Goal: Task Accomplishment & Management: Use online tool/utility

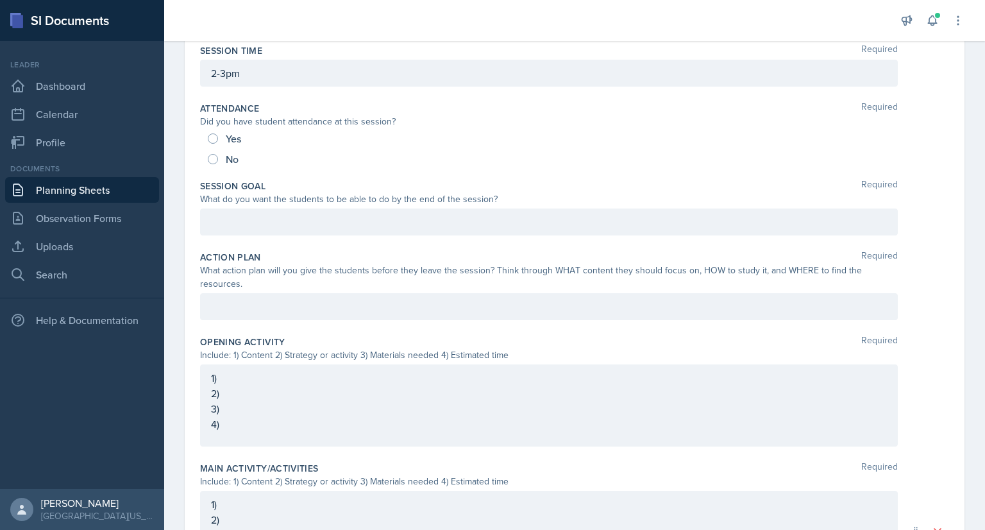
scroll to position [152, 0]
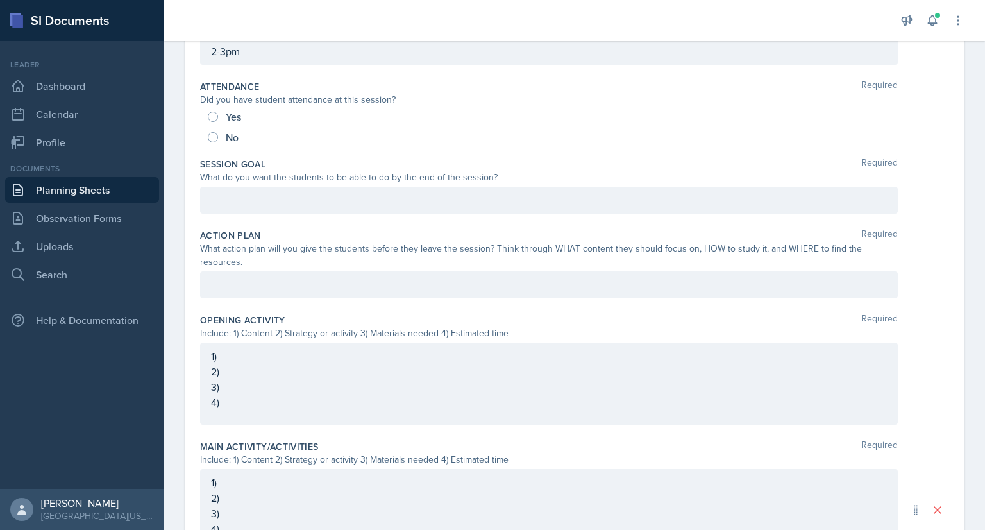
click at [284, 208] on p at bounding box center [549, 199] width 676 height 15
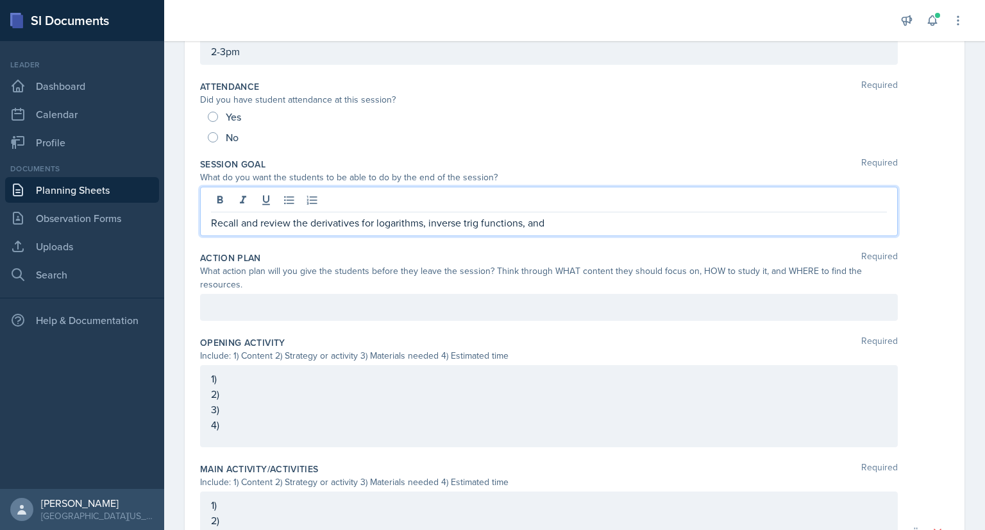
click at [360, 224] on p "Recall and review the derivatives for logarithms, inverse trig functions, and" at bounding box center [549, 222] width 676 height 15
click at [421, 222] on p "Recall and review the derivatives and derivatiev rules for logarithms, inverse …" at bounding box center [549, 222] width 676 height 15
click at [645, 222] on p "Recall and review the derivatives and derivative rules for logarithms, inverse …" at bounding box center [549, 222] width 676 height 15
click at [611, 221] on p "Recall and review the derivatives and derivative rules for logarithms, inverse …" at bounding box center [549, 222] width 676 height 15
click at [716, 223] on p "Recall and review the derivatives and derivative rules for logarithms, inverse …" at bounding box center [549, 222] width 676 height 15
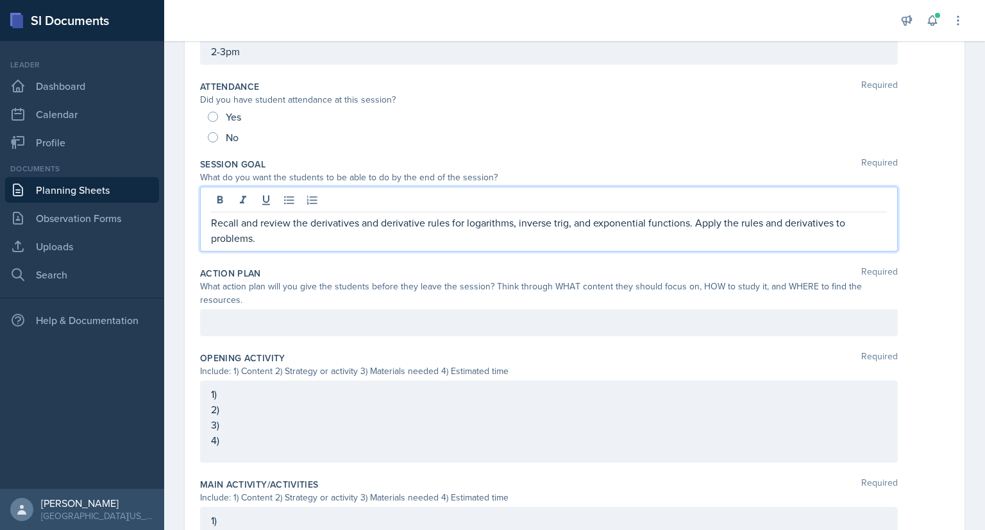
click at [845, 224] on p "Recall and review the derivatives and derivative rules for logarithms, inverse …" at bounding box center [549, 230] width 676 height 31
click at [309, 239] on p "Recall and review the derivatives and derivative rules for logarithms, inverse …" at bounding box center [549, 230] width 676 height 31
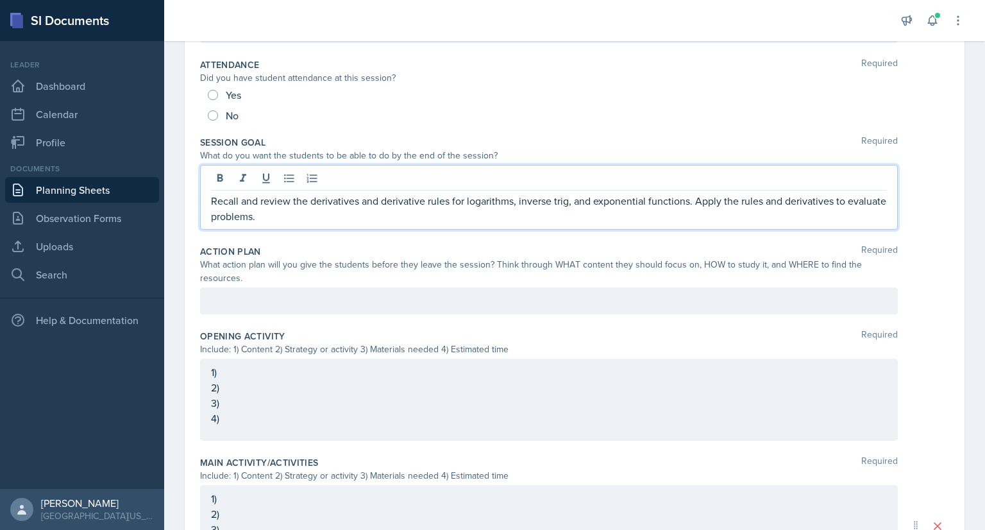
scroll to position [173, 0]
click at [326, 300] on p at bounding box center [549, 301] width 676 height 15
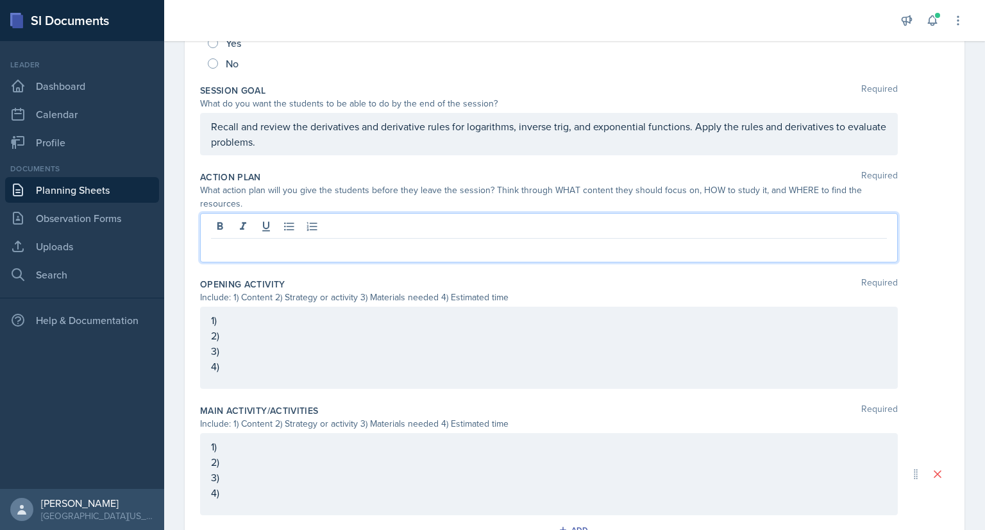
scroll to position [229, 0]
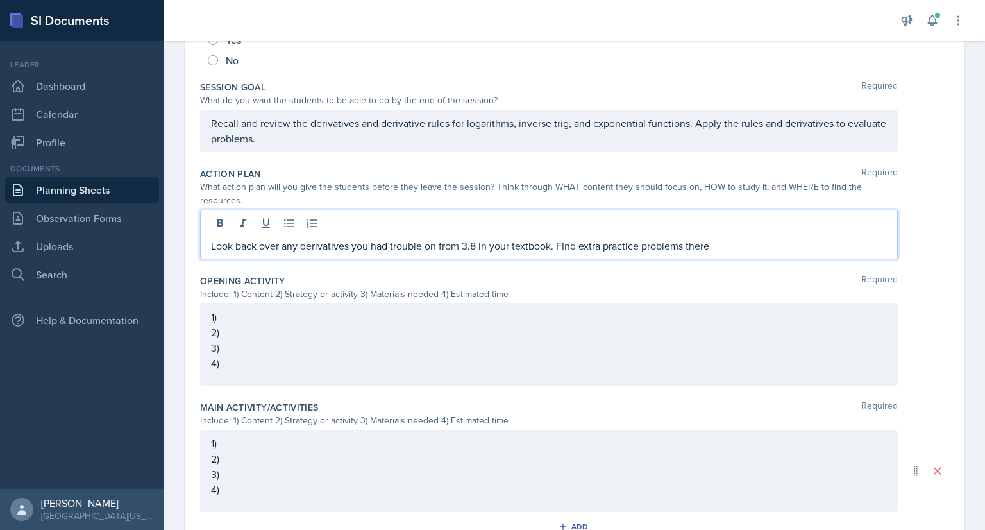
click at [566, 244] on p "Look back over any derivatives you had trouble on from 3.8 in your textbook. FI…" at bounding box center [549, 245] width 676 height 15
click at [724, 248] on p "Look back over any derivatives you had trouble on from 3.8 in your textbook. Fi…" at bounding box center [549, 245] width 676 height 15
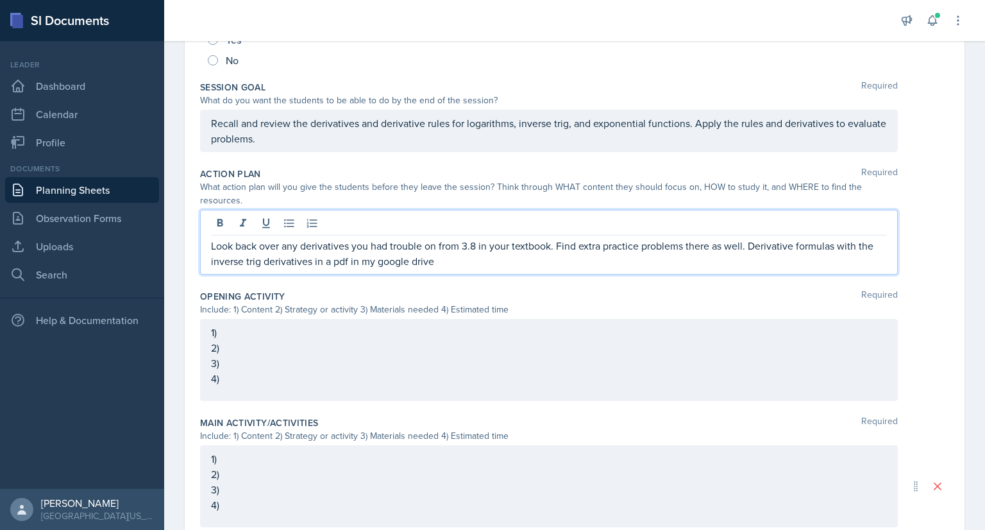
click at [754, 246] on p "Look back over any derivatives you had trouble on from 3.8 in your textbook. Fi…" at bounding box center [549, 253] width 676 height 31
click at [761, 246] on p "Look back over any derivatives you had trouble on from 3.8 in your textbook. Fi…" at bounding box center [549, 253] width 676 height 31
click at [749, 244] on p "Look back over any derivatives you had trouble on from 3.8 in your textbook. Fi…" at bounding box center [549, 253] width 676 height 31
click at [540, 257] on p "Look back over any derivatives you had trouble on from 3.8 in your textbook. Fi…" at bounding box center [549, 253] width 676 height 31
drag, startPoint x: 770, startPoint y: 260, endPoint x: 729, endPoint y: 262, distance: 41.1
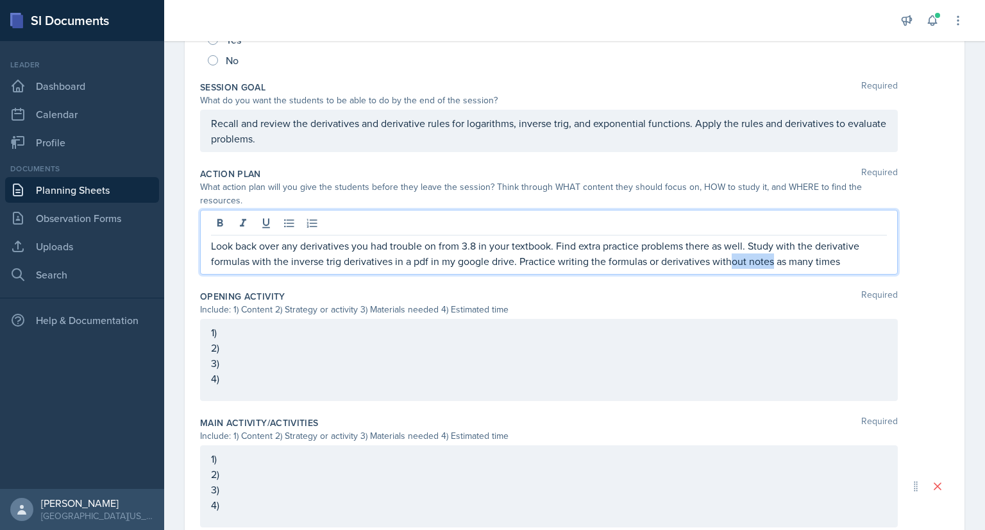
click at [729, 262] on p "Look back over any derivatives you had trouble on from 3.8 in your textbook. Fi…" at bounding box center [549, 253] width 676 height 31
click at [777, 263] on p "Look back over any derivatives you had trouble on from 3.8 in your textbook. Fi…" at bounding box center [549, 253] width 676 height 31
